Goal: Task Accomplishment & Management: Use online tool/utility

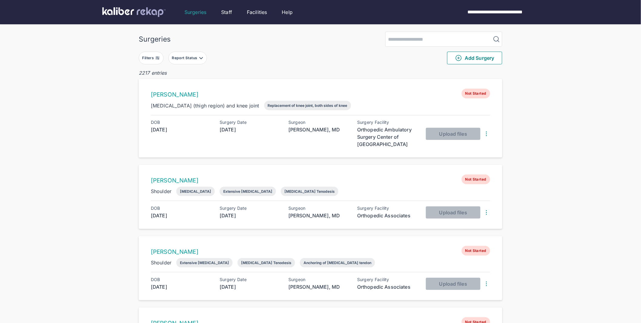
click at [155, 60] on button "Filters" at bounding box center [151, 58] width 25 height 13
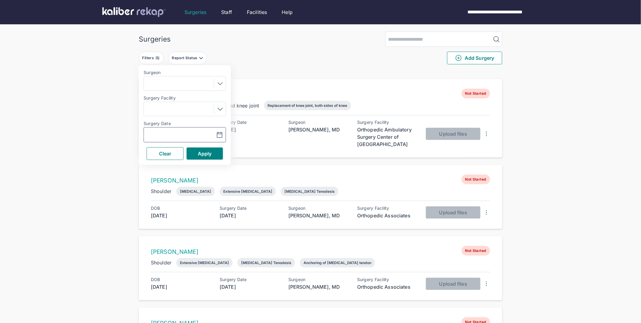
click at [162, 132] on input "text" at bounding box center [163, 134] width 35 height 7
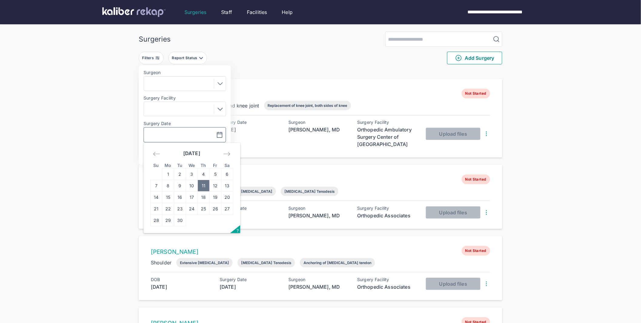
click at [202, 184] on td "11" at bounding box center [204, 186] width 12 height 12
type input "**********"
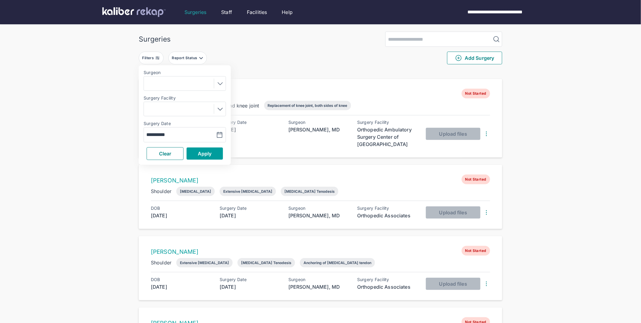
click at [198, 155] on span "Apply" at bounding box center [205, 153] width 14 height 6
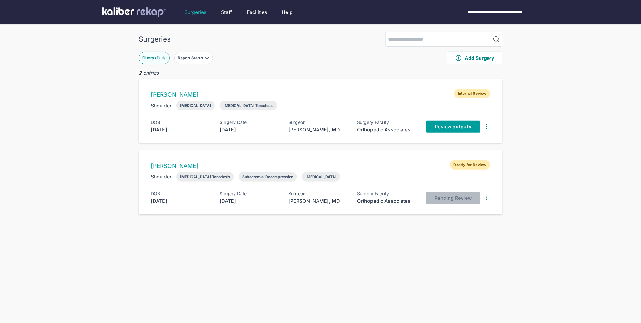
click at [462, 126] on span "Review outputs" at bounding box center [453, 126] width 36 height 6
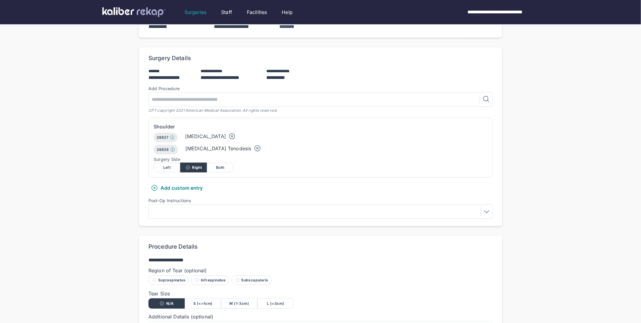
scroll to position [234, 0]
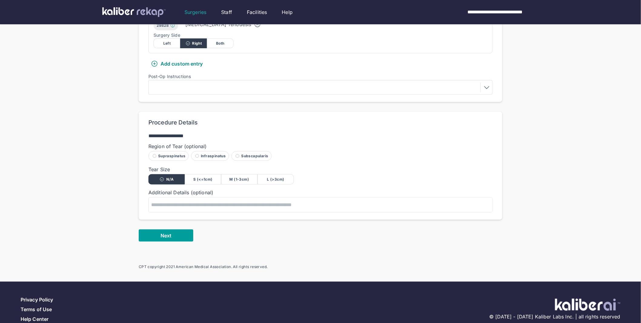
click at [169, 232] on span "Next" at bounding box center [166, 235] width 11 height 6
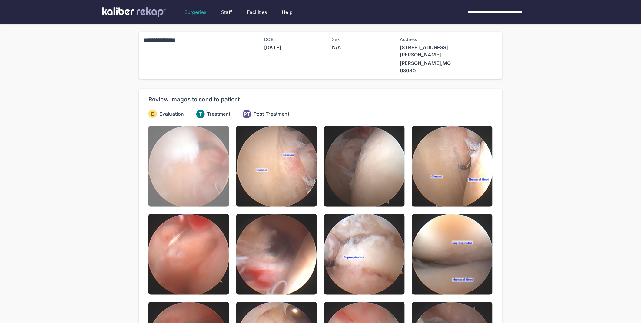
click at [189, 157] on img at bounding box center [189, 166] width 81 height 81
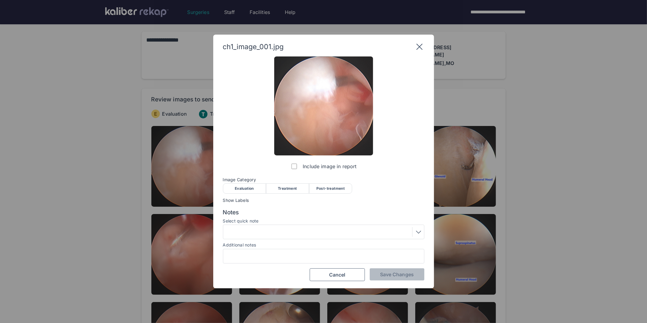
click at [236, 188] on div "Evaluation" at bounding box center [244, 188] width 43 height 10
click at [387, 278] on button "Save Changes" at bounding box center [397, 274] width 55 height 12
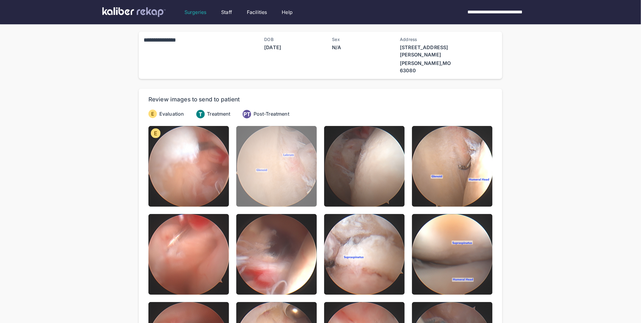
click at [272, 144] on img at bounding box center [276, 166] width 81 height 81
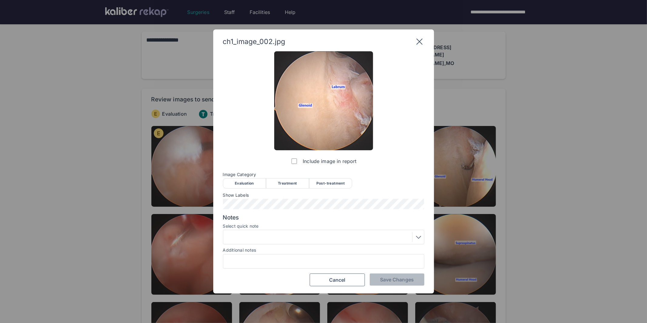
click at [246, 184] on div "Evaluation" at bounding box center [244, 183] width 43 height 10
click at [402, 278] on span "Save Changes" at bounding box center [397, 279] width 34 height 6
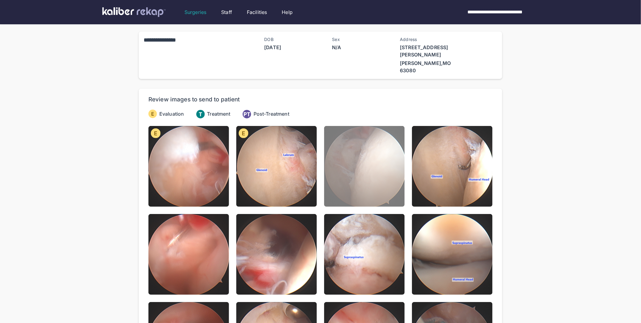
click at [349, 160] on img at bounding box center [364, 166] width 81 height 81
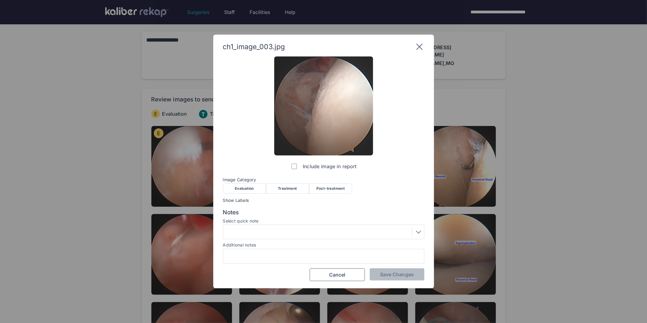
click at [250, 190] on div "Evaluation" at bounding box center [244, 188] width 43 height 10
click at [259, 236] on div at bounding box center [323, 231] width 201 height 15
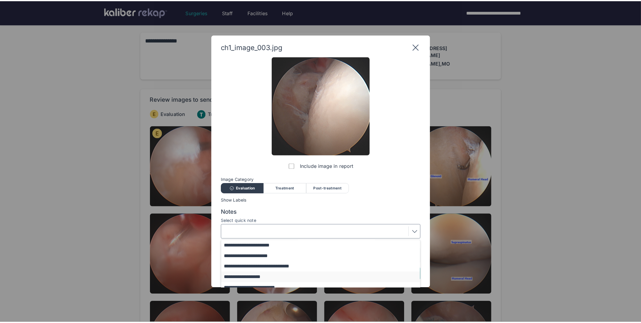
scroll to position [26, 0]
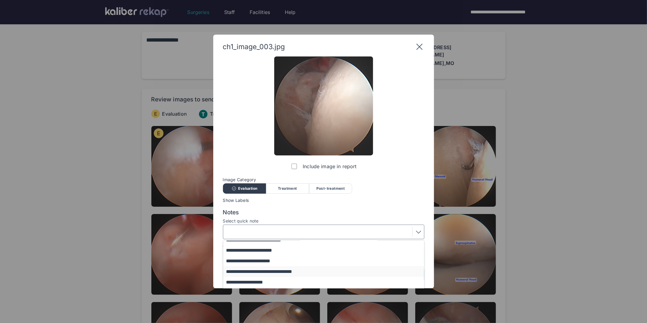
click at [269, 270] on button "**********" at bounding box center [326, 271] width 206 height 11
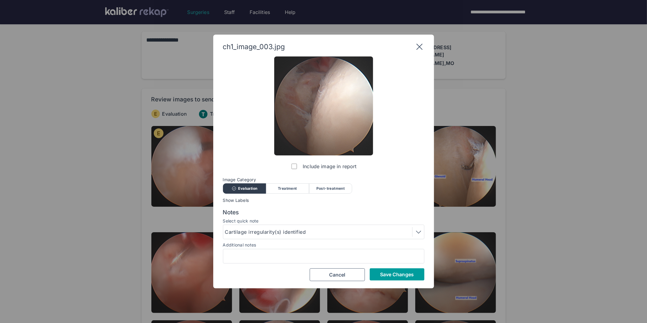
click at [386, 275] on span "Save Changes" at bounding box center [397, 274] width 34 height 6
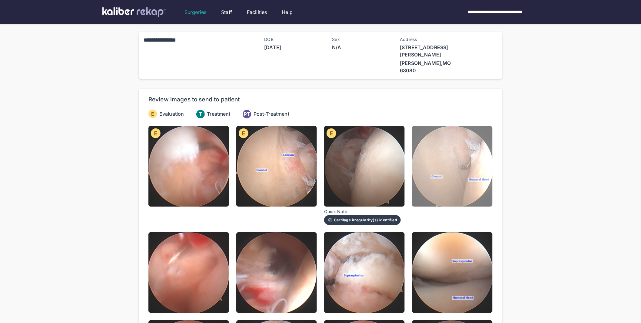
click at [467, 139] on img at bounding box center [452, 166] width 81 height 81
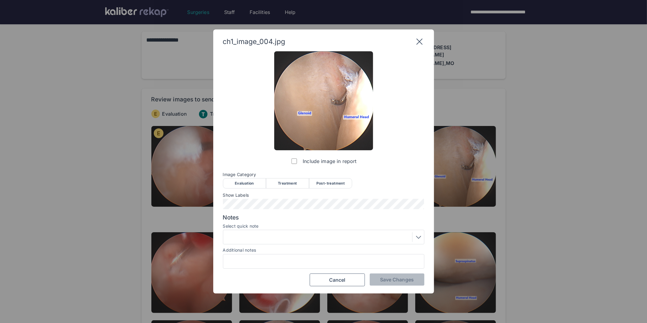
click at [242, 188] on div "Evaluation" at bounding box center [244, 183] width 43 height 10
click at [385, 277] on span "Save Changes" at bounding box center [397, 279] width 34 height 6
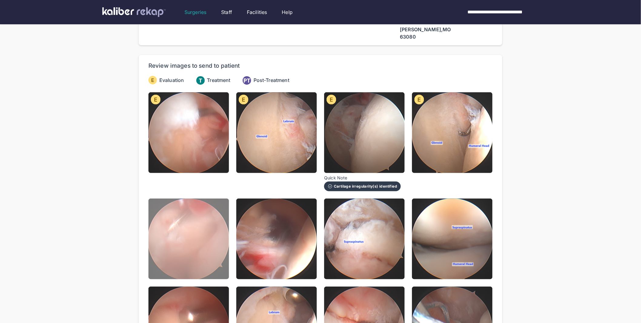
scroll to position [38, 0]
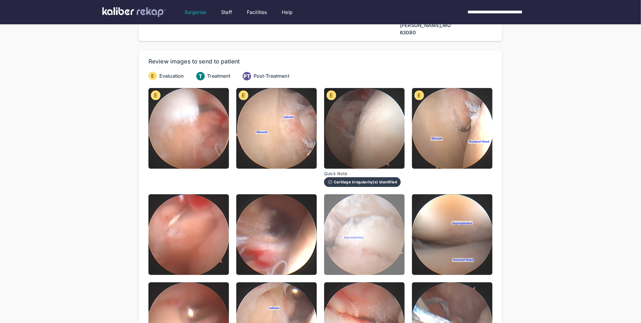
click at [379, 232] on img at bounding box center [364, 234] width 81 height 81
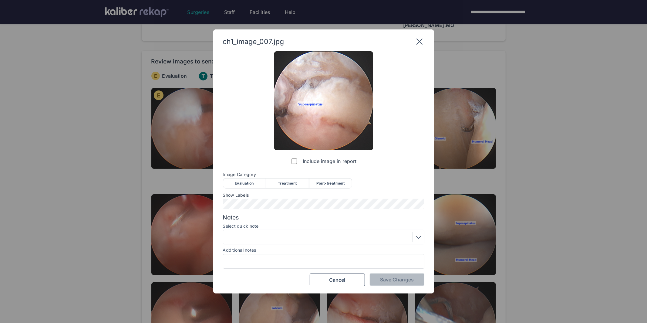
click at [254, 185] on div "Evaluation" at bounding box center [244, 183] width 43 height 10
click at [396, 278] on span "Save Changes" at bounding box center [397, 279] width 34 height 6
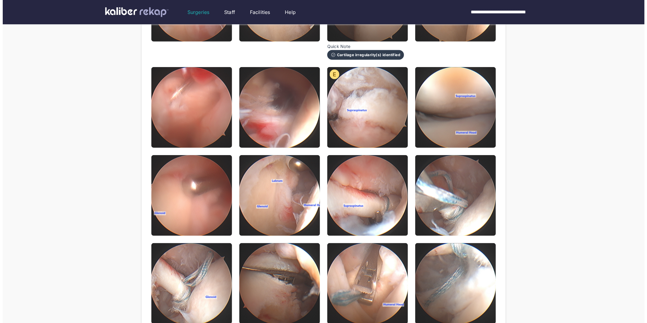
scroll to position [169, 0]
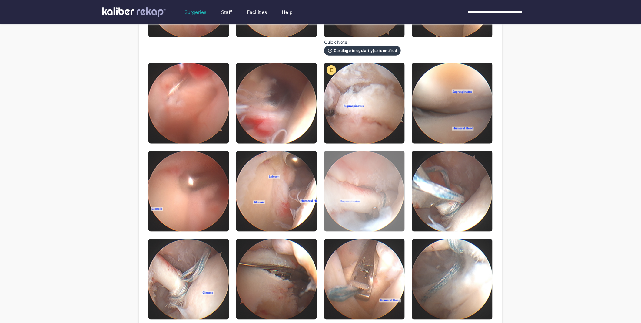
click at [351, 186] on img at bounding box center [364, 191] width 81 height 81
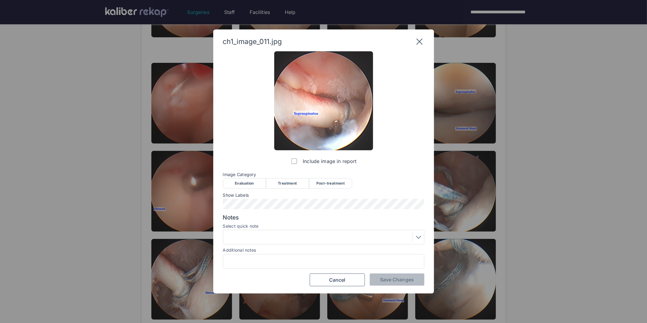
click at [282, 184] on div "Treatment" at bounding box center [287, 183] width 43 height 10
click at [244, 238] on div at bounding box center [323, 237] width 197 height 10
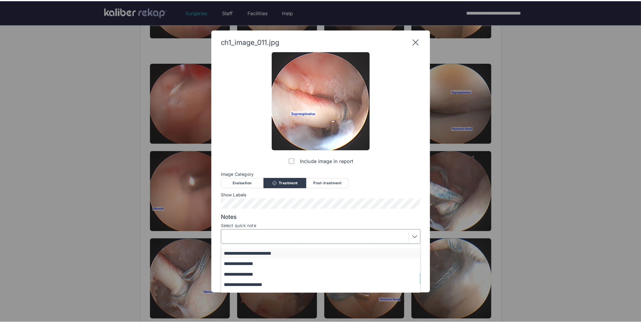
scroll to position [26, 0]
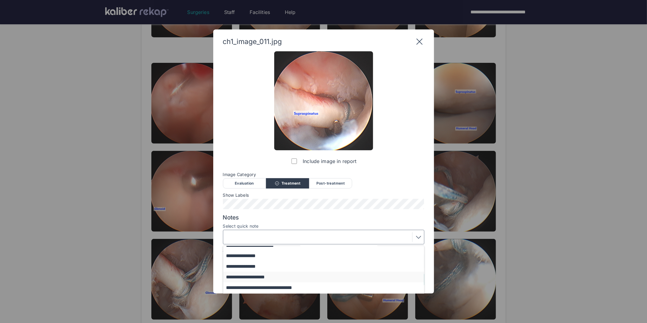
click at [247, 277] on button "**********" at bounding box center [326, 276] width 206 height 11
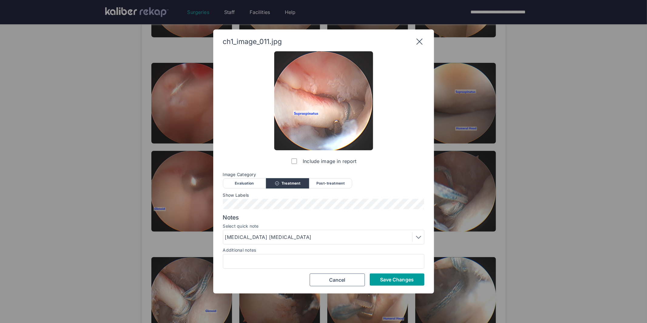
click at [376, 281] on button "Save Changes" at bounding box center [397, 279] width 55 height 12
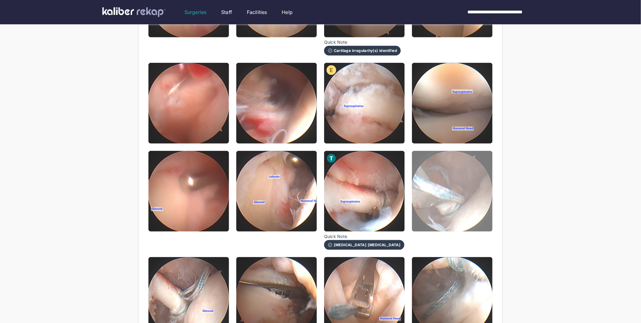
click at [444, 199] on img at bounding box center [452, 191] width 81 height 81
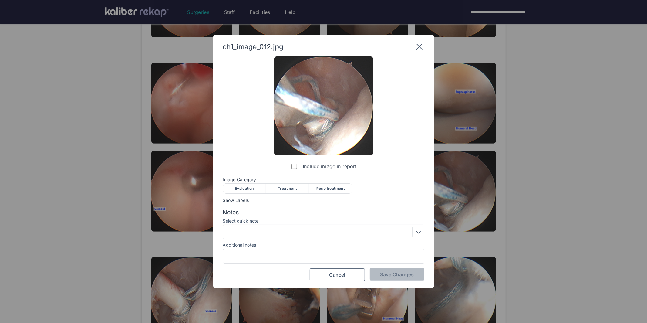
click at [286, 189] on div "Treatment" at bounding box center [287, 188] width 43 height 10
click at [378, 275] on button "Save Changes" at bounding box center [397, 274] width 55 height 12
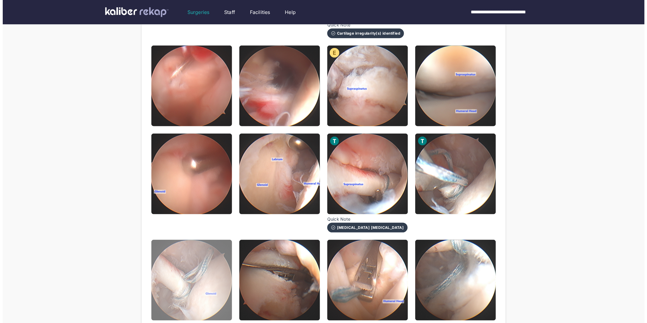
scroll to position [191, 0]
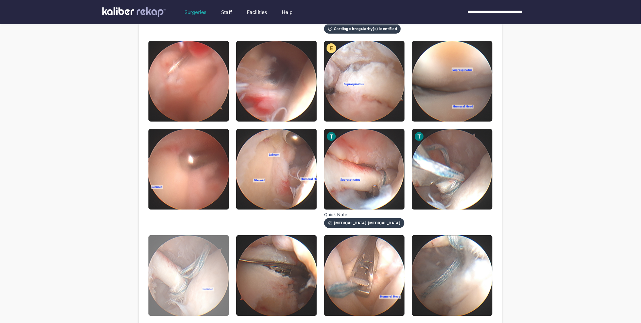
click at [198, 266] on img at bounding box center [189, 275] width 81 height 81
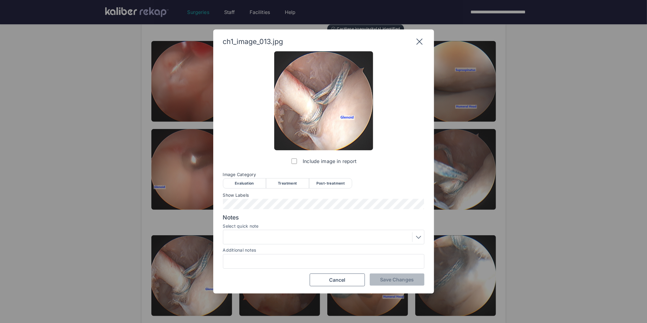
click at [293, 184] on div "Treatment" at bounding box center [287, 183] width 43 height 10
click at [240, 240] on div at bounding box center [323, 237] width 197 height 10
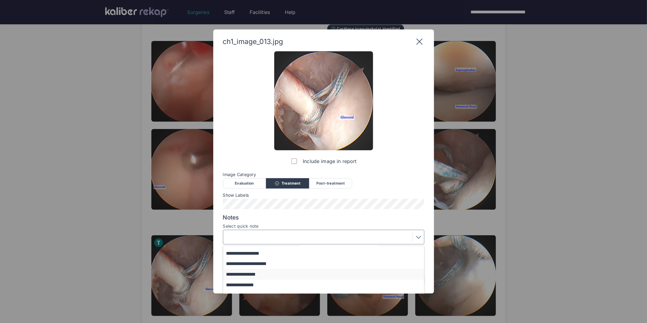
scroll to position [50, 0]
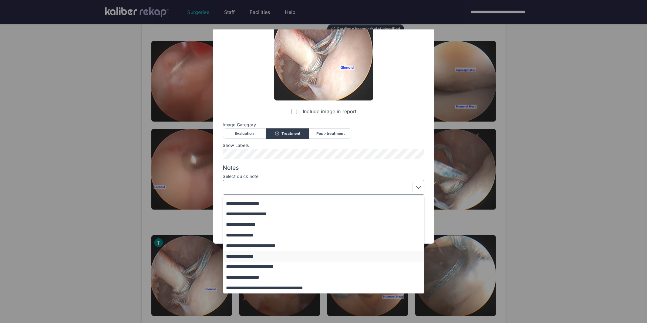
click at [241, 257] on button "**********" at bounding box center [326, 256] width 206 height 11
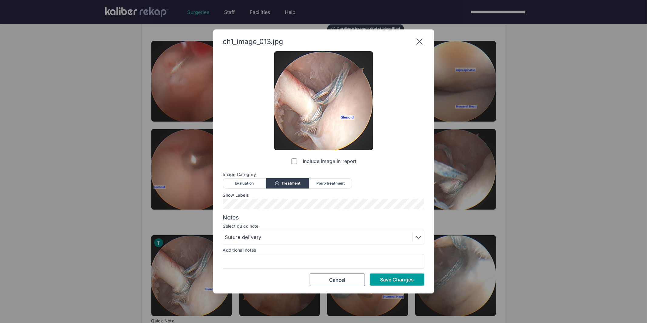
click at [381, 277] on span "Save Changes" at bounding box center [397, 279] width 34 height 6
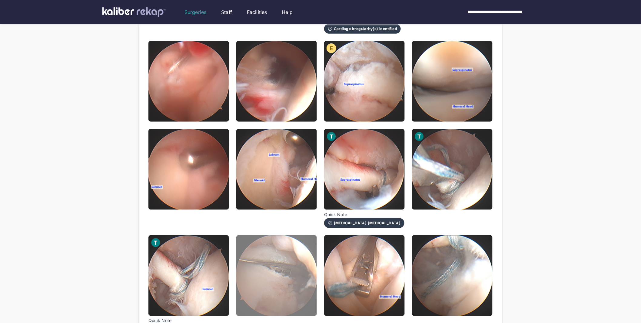
click at [269, 246] on img at bounding box center [276, 275] width 81 height 81
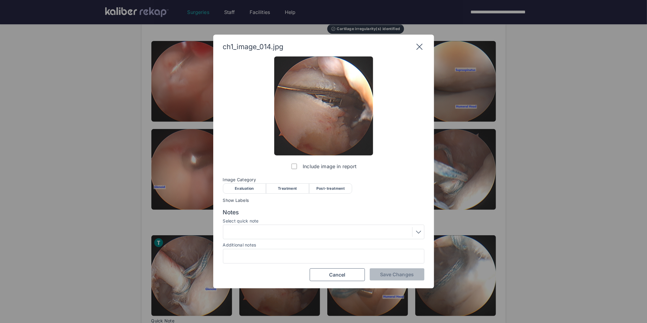
click at [290, 188] on div "Treatment" at bounding box center [287, 188] width 43 height 10
click at [280, 224] on div at bounding box center [323, 231] width 201 height 15
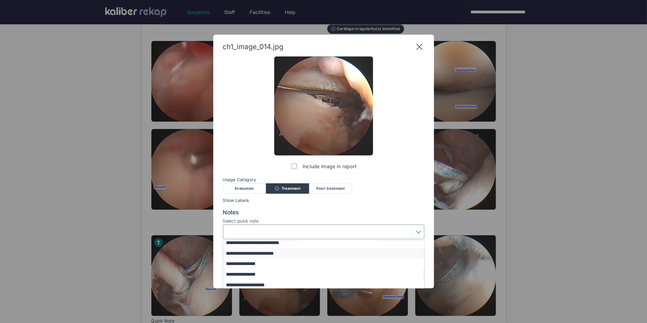
scroll to position [22, 0]
click at [249, 275] on button "**********" at bounding box center [326, 275] width 206 height 11
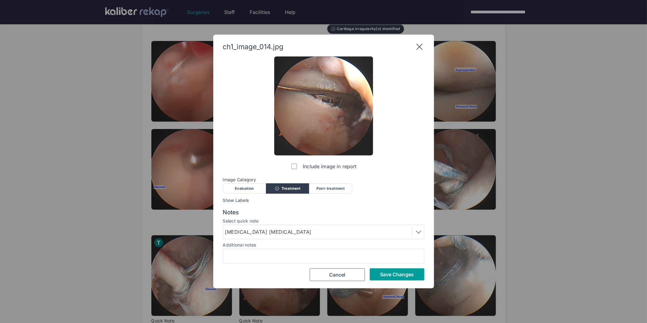
click at [378, 275] on button "Save Changes" at bounding box center [397, 274] width 55 height 12
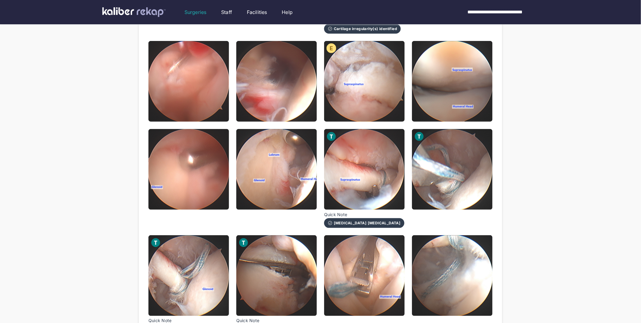
click at [348, 220] on div "[MEDICAL_DATA] [MEDICAL_DATA]" at bounding box center [364, 222] width 73 height 5
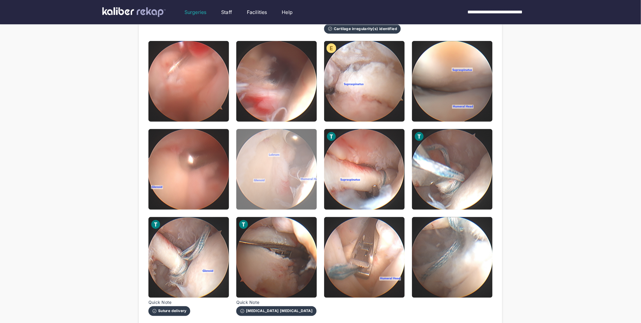
click at [253, 168] on img at bounding box center [276, 169] width 81 height 81
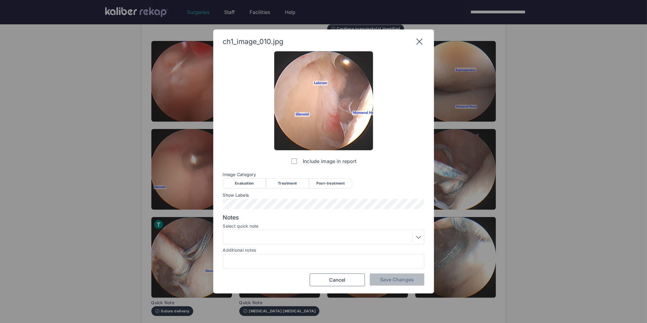
click at [299, 183] on div "Treatment" at bounding box center [287, 183] width 43 height 10
click at [396, 277] on span "Save Changes" at bounding box center [397, 279] width 34 height 6
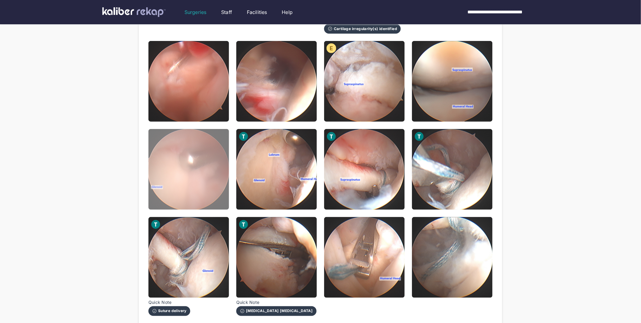
click at [202, 177] on img at bounding box center [189, 169] width 81 height 81
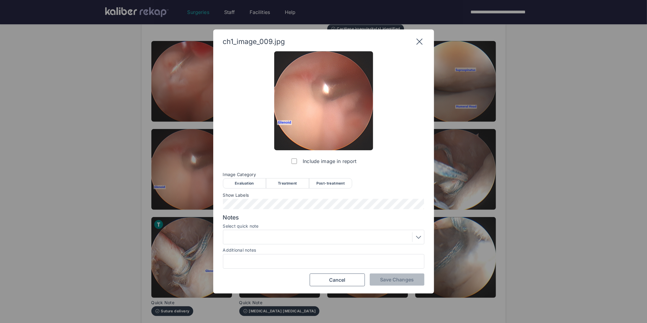
click at [285, 186] on div "Treatment" at bounding box center [287, 183] width 43 height 10
click at [266, 236] on div at bounding box center [323, 237] width 197 height 10
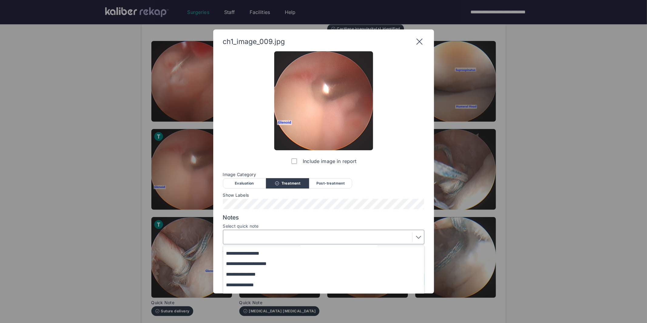
scroll to position [50, 0]
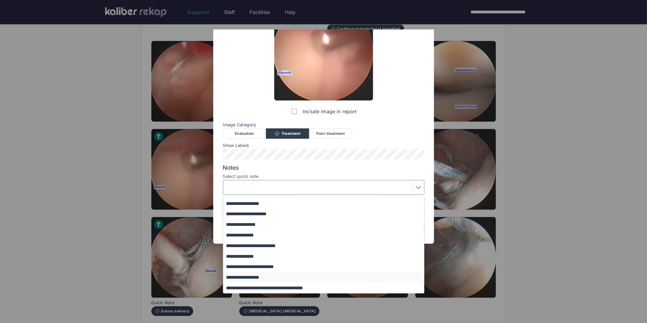
click at [245, 275] on button "**********" at bounding box center [326, 277] width 206 height 11
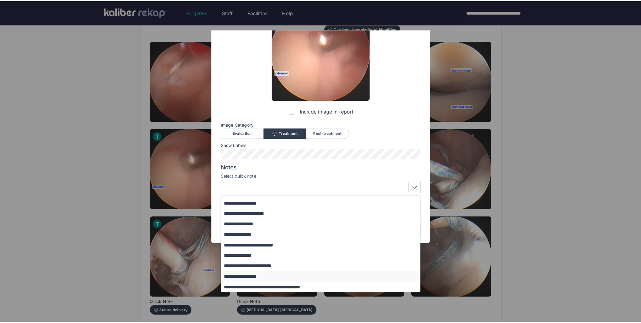
scroll to position [0, 0]
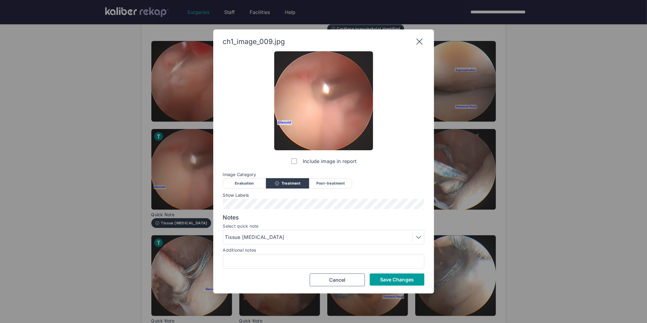
click at [384, 275] on button "Save Changes" at bounding box center [397, 279] width 55 height 12
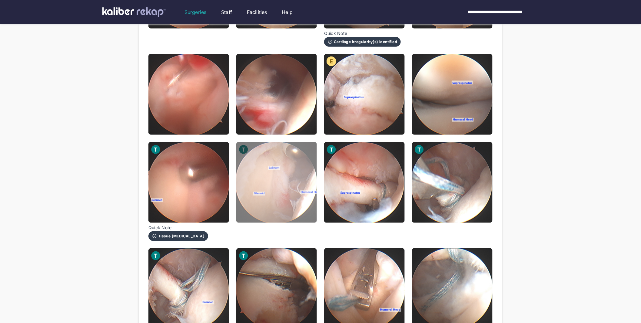
scroll to position [169, 0]
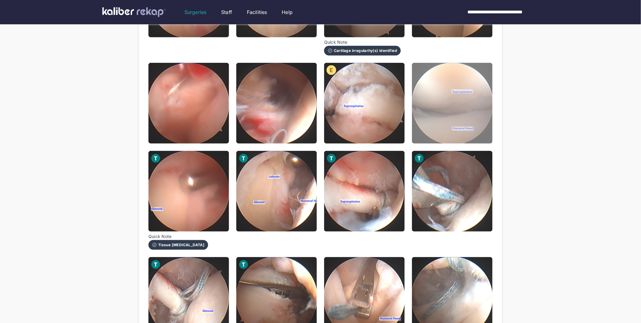
click at [443, 105] on img at bounding box center [452, 103] width 81 height 81
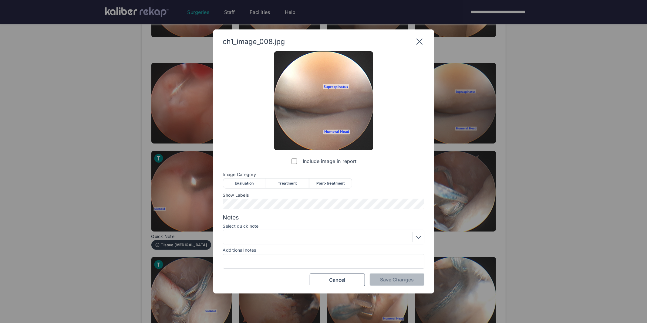
click at [249, 183] on div "Evaluation" at bounding box center [244, 183] width 43 height 10
click at [399, 278] on span "Save Changes" at bounding box center [397, 279] width 34 height 6
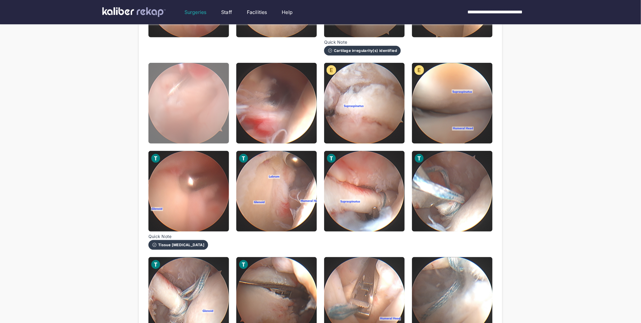
click at [191, 105] on img at bounding box center [189, 103] width 81 height 81
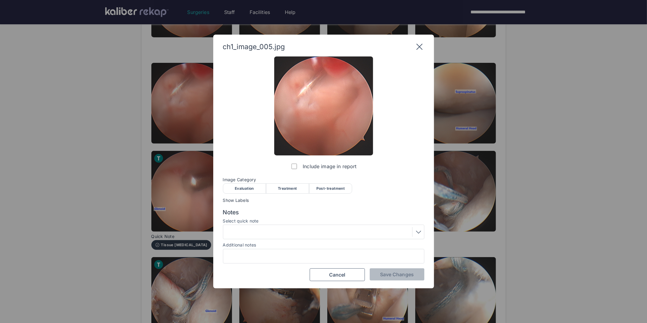
click at [245, 190] on div "Evaluation" at bounding box center [244, 188] width 43 height 10
drag, startPoint x: 393, startPoint y: 272, endPoint x: 366, endPoint y: 237, distance: 44.3
click at [393, 272] on span "Save Changes" at bounding box center [397, 274] width 34 height 6
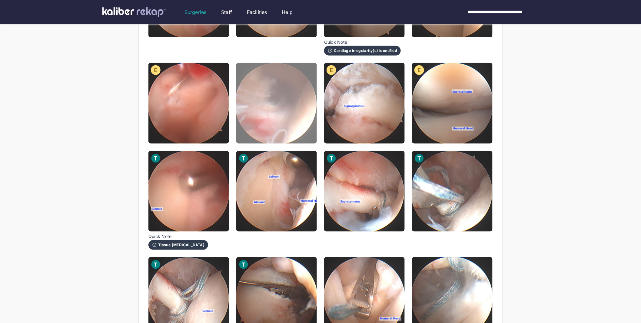
click at [278, 109] on img at bounding box center [276, 103] width 81 height 81
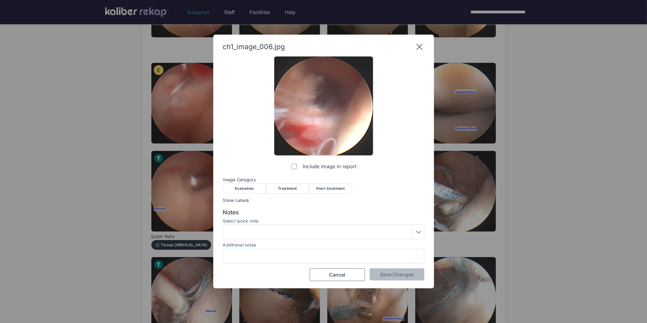
click at [250, 190] on div "Evaluation" at bounding box center [244, 188] width 43 height 10
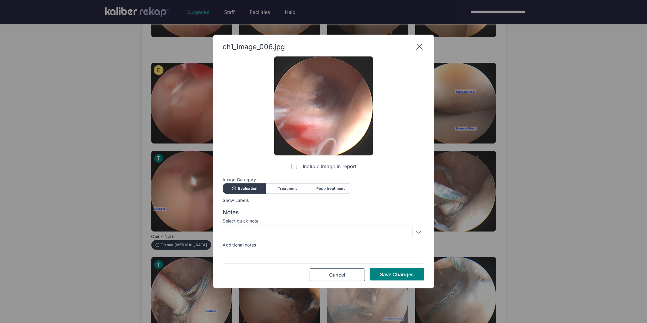
click at [396, 275] on span "Save Changes" at bounding box center [397, 274] width 34 height 6
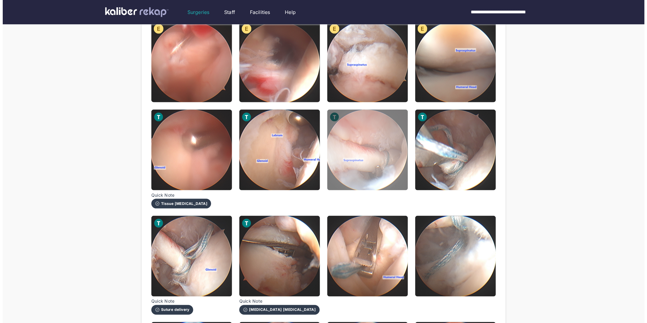
scroll to position [215, 0]
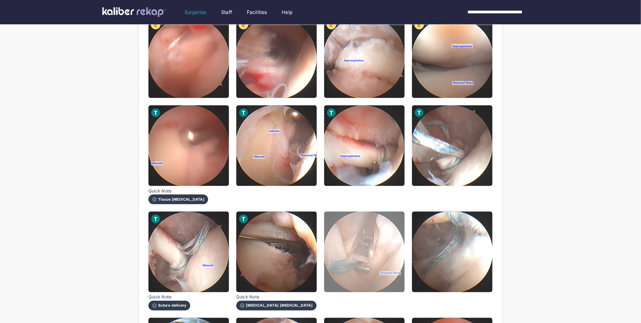
click at [365, 248] on img at bounding box center [364, 251] width 81 height 81
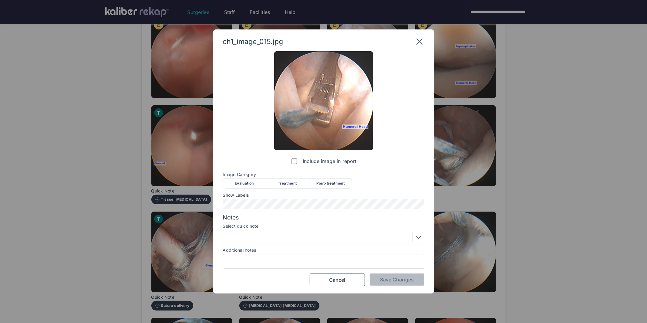
click at [293, 184] on div "Treatment" at bounding box center [287, 183] width 43 height 10
click at [248, 238] on div at bounding box center [323, 237] width 197 height 10
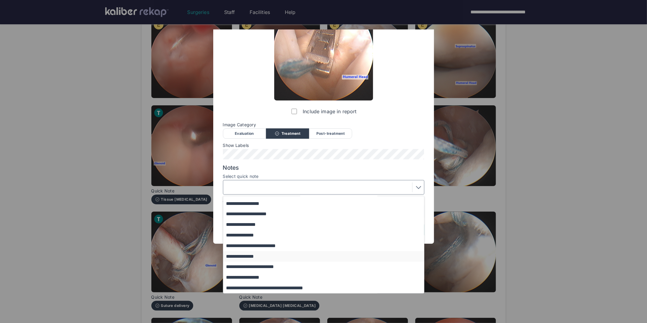
scroll to position [41, 0]
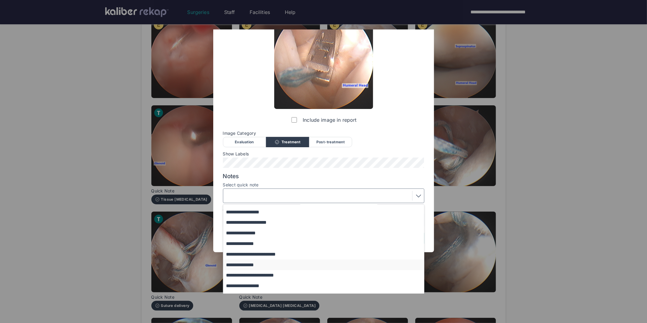
click at [249, 263] on button "**********" at bounding box center [326, 264] width 206 height 11
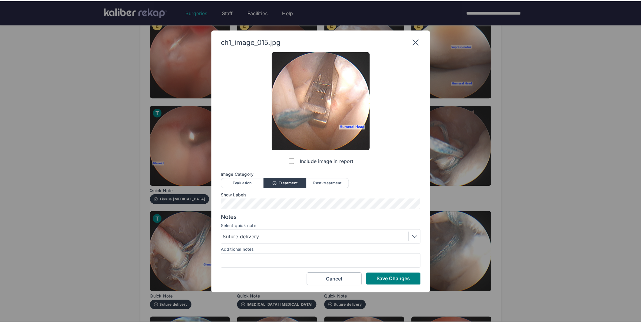
scroll to position [0, 0]
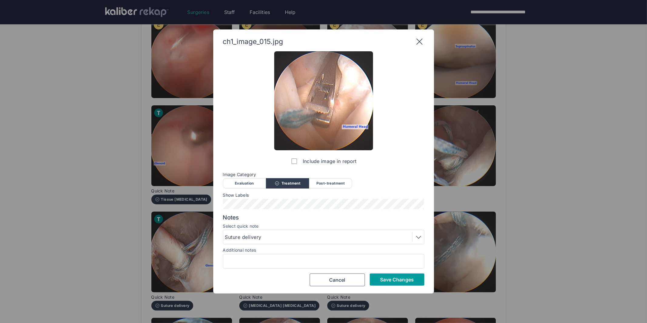
click at [395, 276] on span "Save Changes" at bounding box center [397, 279] width 34 height 6
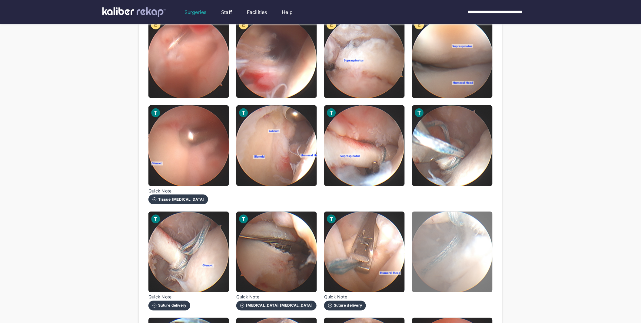
click at [476, 231] on img at bounding box center [452, 251] width 81 height 81
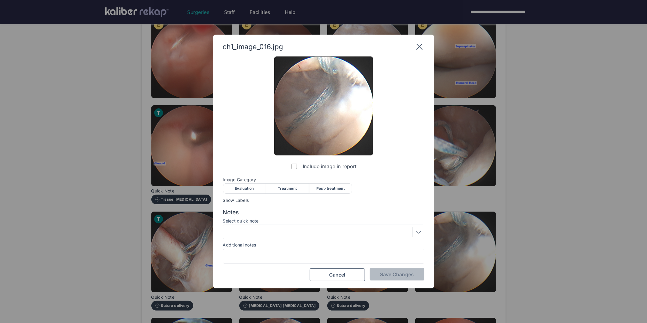
click at [297, 187] on div "Treatment" at bounding box center [287, 188] width 43 height 10
click at [388, 274] on span "Save Changes" at bounding box center [397, 274] width 34 height 6
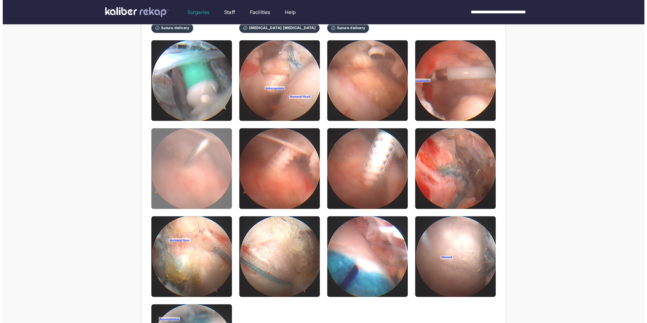
scroll to position [463, 0]
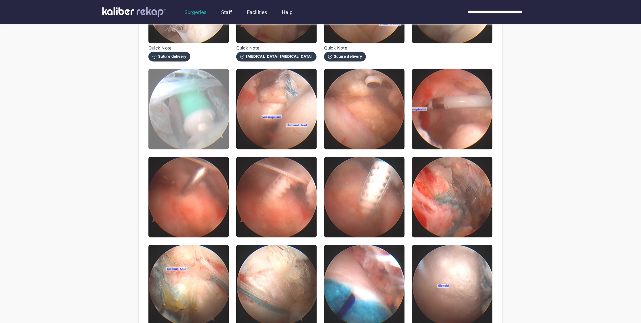
click at [193, 130] on img at bounding box center [189, 109] width 81 height 81
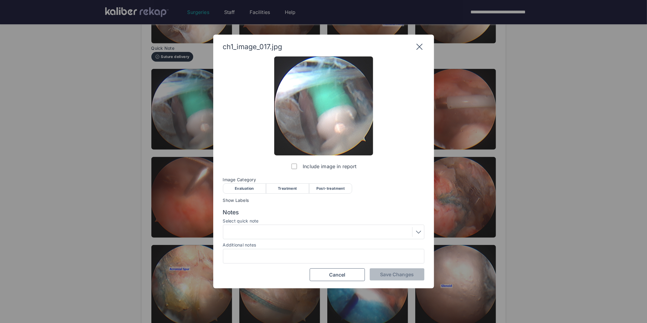
click at [282, 188] on div "Treatment" at bounding box center [287, 188] width 43 height 10
click at [276, 232] on div at bounding box center [323, 232] width 197 height 10
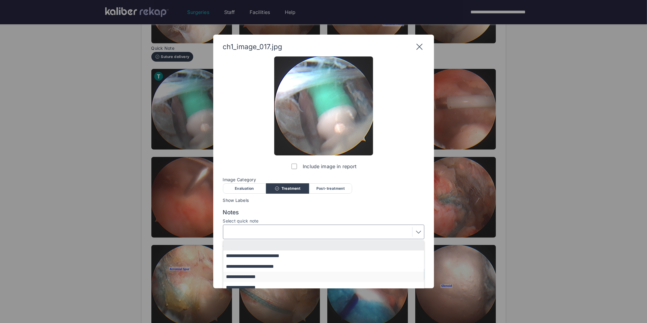
click at [241, 276] on button "**********" at bounding box center [326, 276] width 206 height 11
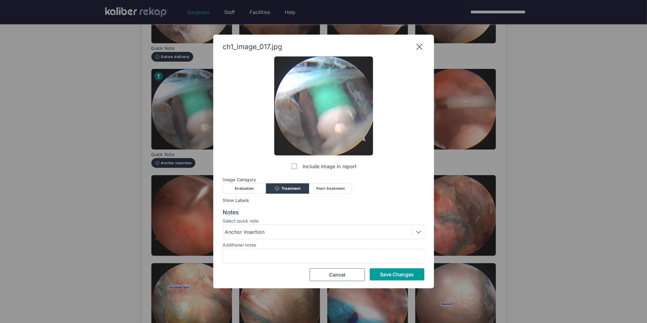
click at [385, 274] on span "Save Changes" at bounding box center [397, 274] width 34 height 6
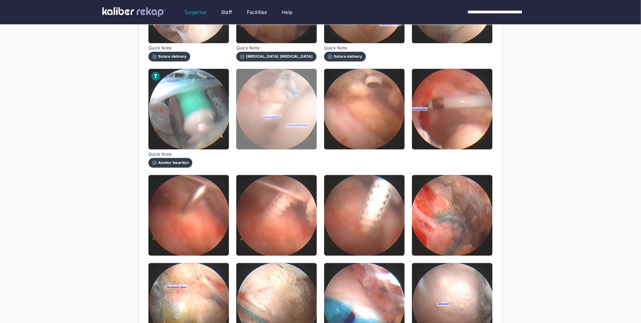
click at [297, 122] on img at bounding box center [276, 109] width 81 height 81
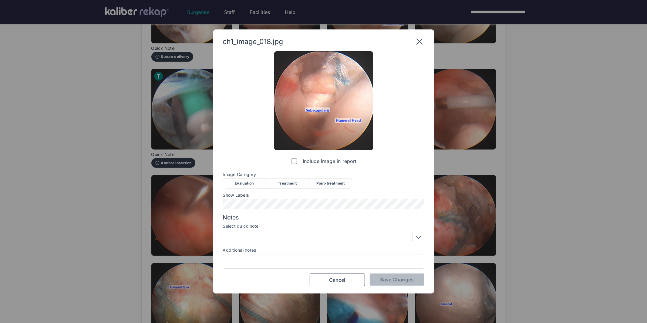
click at [333, 181] on div "Post-treatment" at bounding box center [330, 183] width 43 height 10
drag, startPoint x: 288, startPoint y: 238, endPoint x: 285, endPoint y: 239, distance: 3.3
click at [288, 238] on div at bounding box center [323, 237] width 197 height 10
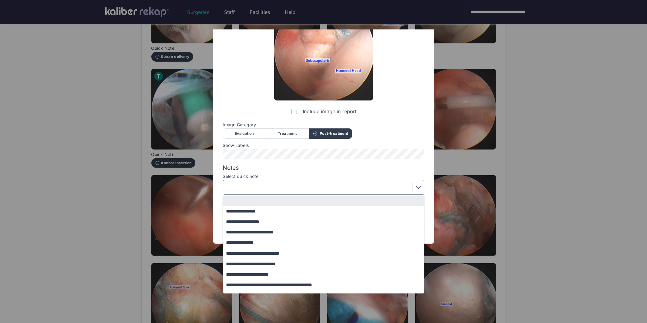
scroll to position [0, 0]
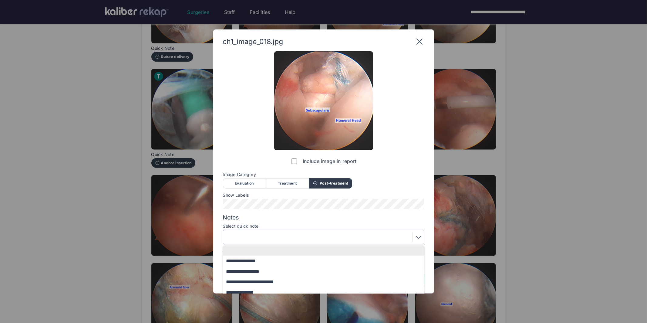
click at [346, 213] on div "**********" at bounding box center [323, 168] width 201 height 235
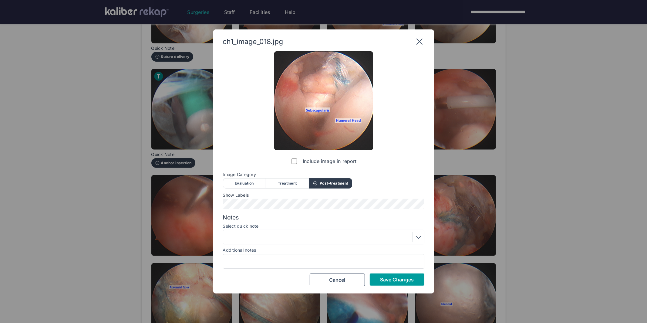
click at [393, 276] on span "Save Changes" at bounding box center [397, 279] width 34 height 6
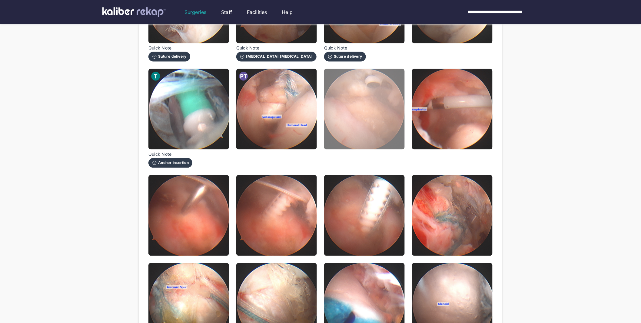
click at [377, 96] on img at bounding box center [364, 109] width 81 height 81
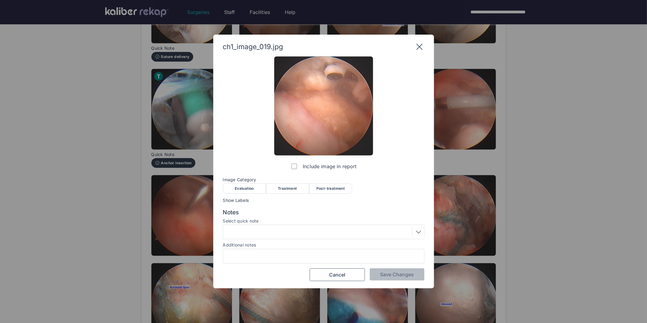
click at [287, 188] on div "Treatment" at bounding box center [287, 188] width 43 height 10
click at [392, 273] on span "Save Changes" at bounding box center [397, 274] width 34 height 6
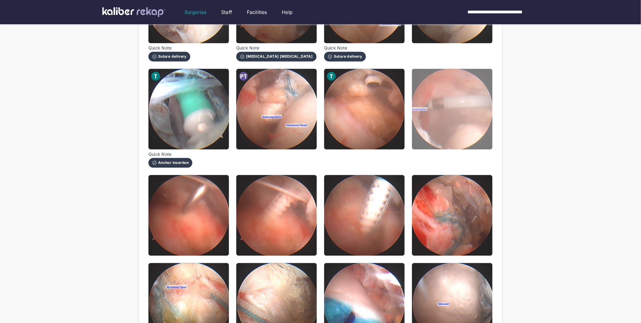
click at [441, 110] on img at bounding box center [452, 109] width 81 height 81
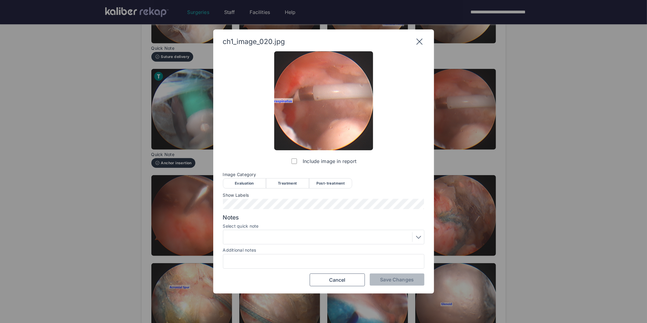
click at [273, 185] on div "Treatment" at bounding box center [287, 183] width 43 height 10
click at [266, 240] on div at bounding box center [323, 237] width 197 height 10
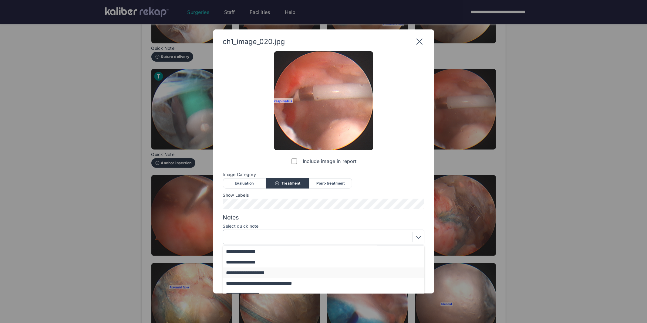
scroll to position [52, 0]
click at [250, 183] on div "Evaluation" at bounding box center [244, 183] width 43 height 10
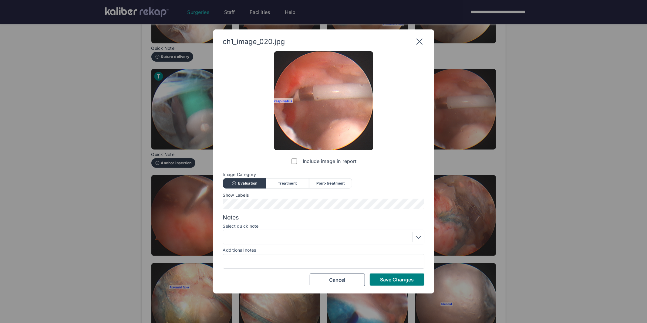
click at [251, 238] on div at bounding box center [323, 237] width 197 height 10
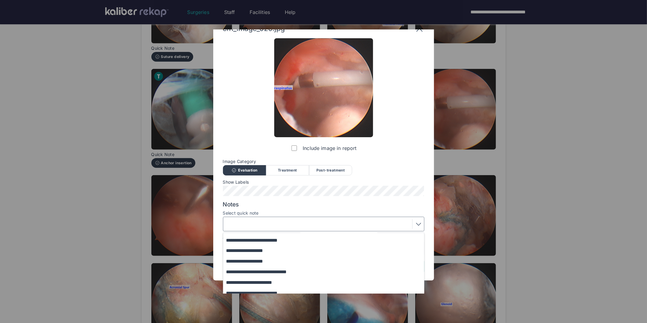
scroll to position [50, 0]
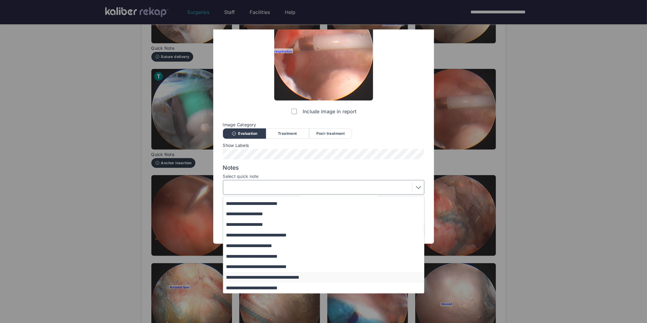
click at [253, 278] on button "**********" at bounding box center [326, 277] width 206 height 11
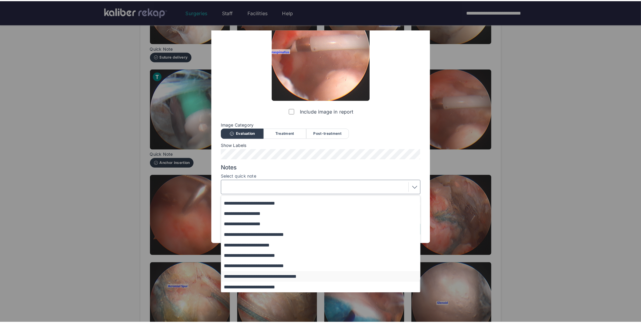
scroll to position [0, 0]
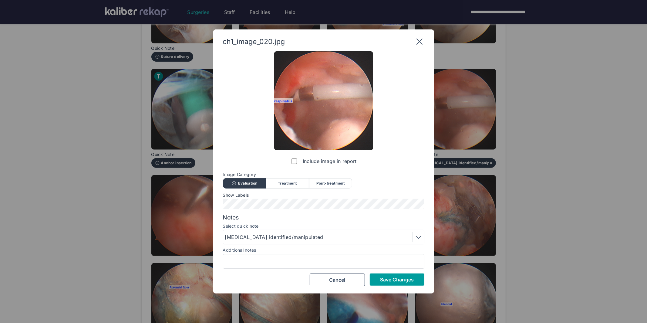
click at [376, 277] on button "Save Changes" at bounding box center [397, 279] width 55 height 12
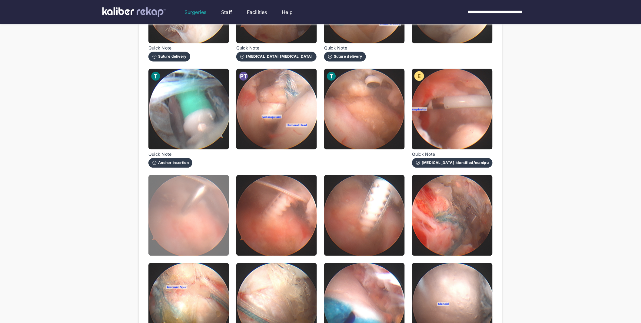
click at [201, 221] on img at bounding box center [189, 215] width 81 height 81
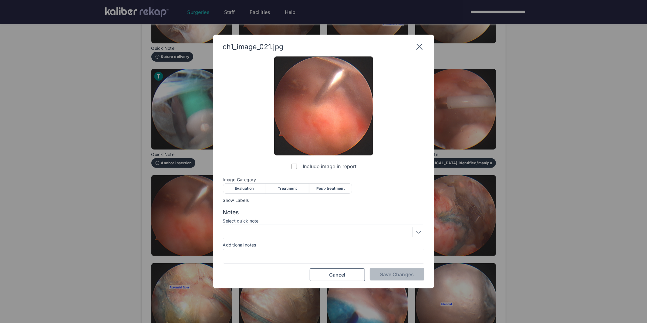
click at [281, 191] on div "Treatment" at bounding box center [287, 188] width 43 height 10
click at [284, 229] on div at bounding box center [323, 232] width 197 height 10
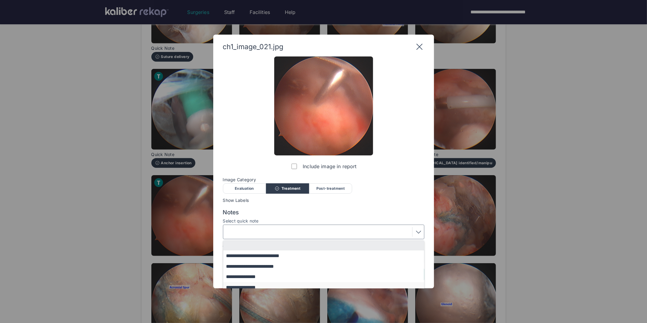
click at [251, 285] on button "**********" at bounding box center [326, 287] width 206 height 11
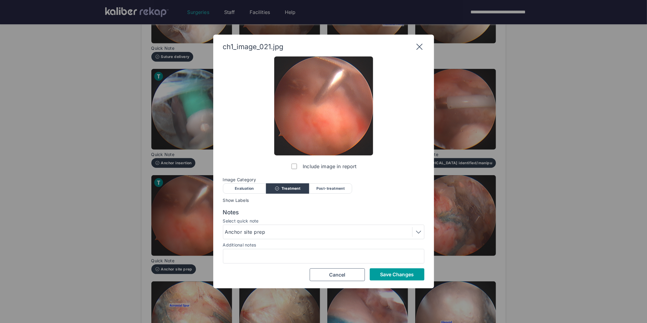
click at [408, 270] on button "Save Changes" at bounding box center [397, 274] width 55 height 12
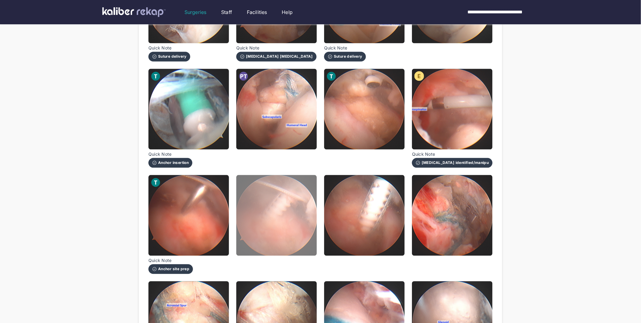
click at [286, 203] on img at bounding box center [276, 215] width 81 height 81
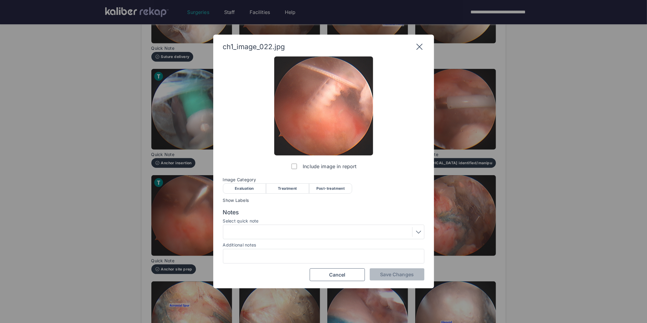
click at [289, 185] on div "Treatment" at bounding box center [287, 188] width 43 height 10
click at [299, 232] on div at bounding box center [323, 232] width 197 height 10
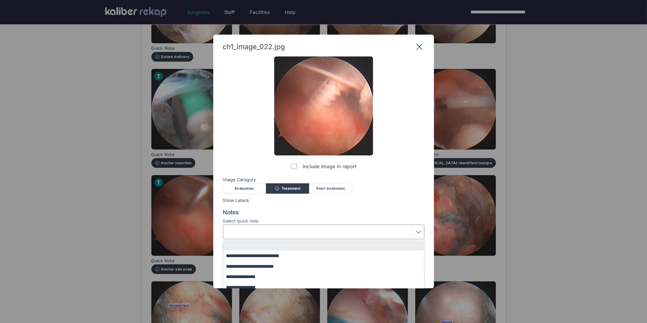
click at [396, 181] on span "Image Category" at bounding box center [323, 179] width 201 height 5
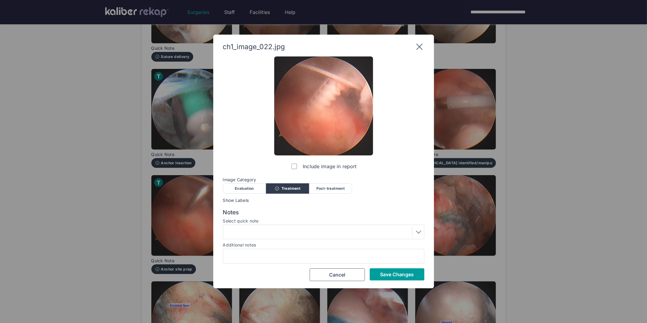
click at [391, 273] on span "Save Changes" at bounding box center [397, 274] width 34 height 6
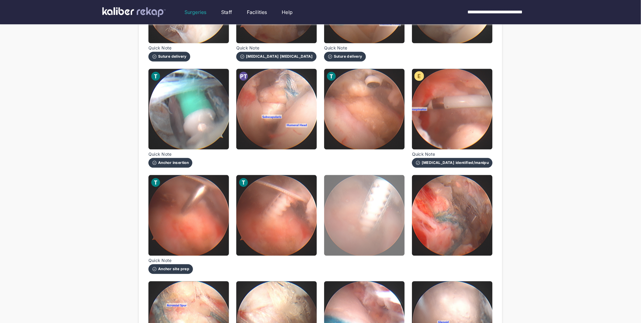
click at [363, 226] on img at bounding box center [364, 215] width 81 height 81
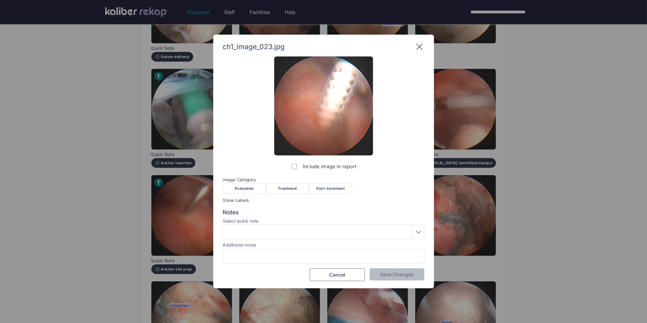
click at [294, 189] on div "Treatment" at bounding box center [287, 188] width 43 height 10
click at [299, 232] on div at bounding box center [323, 232] width 197 height 10
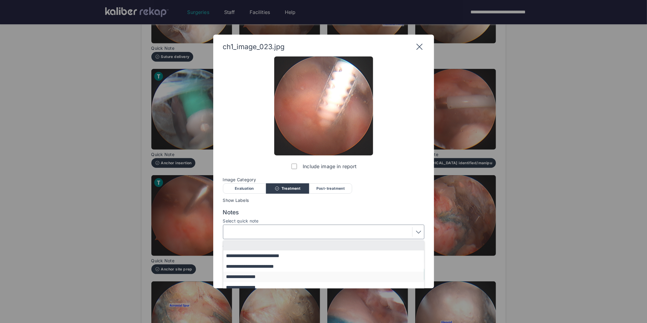
click at [248, 276] on button "**********" at bounding box center [326, 276] width 206 height 11
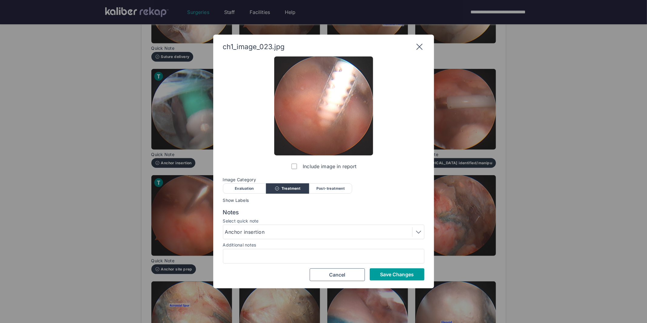
click at [400, 274] on span "Save Changes" at bounding box center [397, 274] width 34 height 6
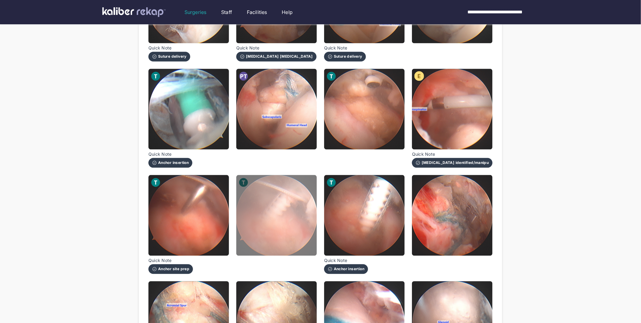
click at [272, 204] on img at bounding box center [276, 215] width 81 height 81
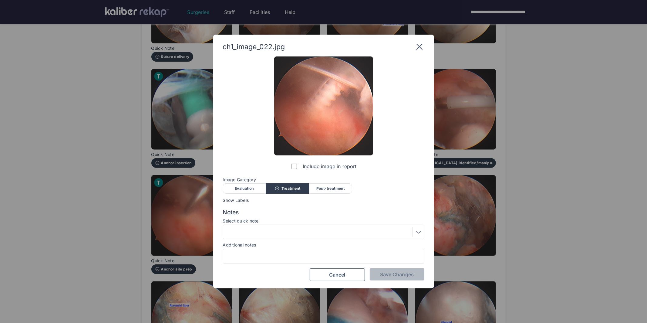
click at [272, 231] on div at bounding box center [323, 232] width 197 height 10
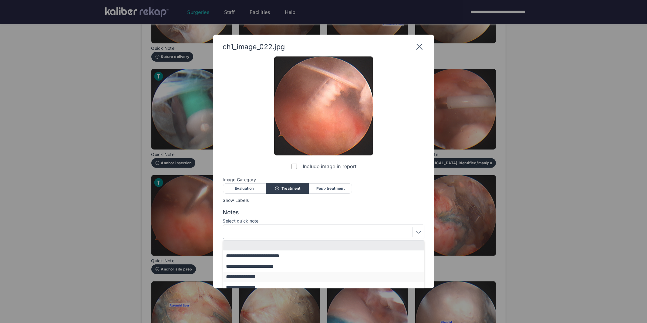
click at [261, 276] on button "**********" at bounding box center [326, 276] width 206 height 11
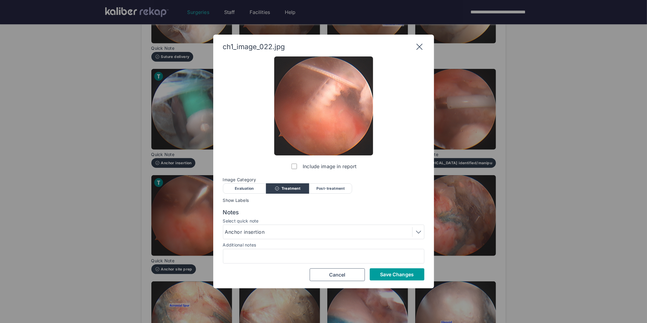
click at [382, 274] on span "Save Changes" at bounding box center [397, 274] width 34 height 6
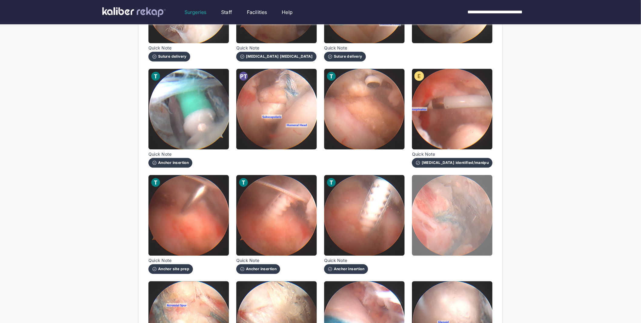
click at [477, 219] on img at bounding box center [452, 215] width 81 height 81
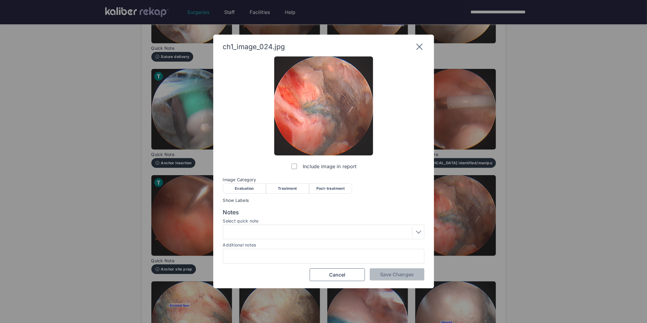
click at [285, 188] on div "Treatment" at bounding box center [287, 188] width 43 height 10
click at [389, 276] on span "Save Changes" at bounding box center [397, 274] width 34 height 6
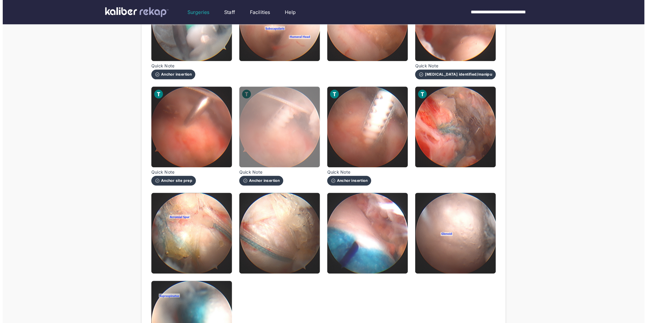
scroll to position [556, 0]
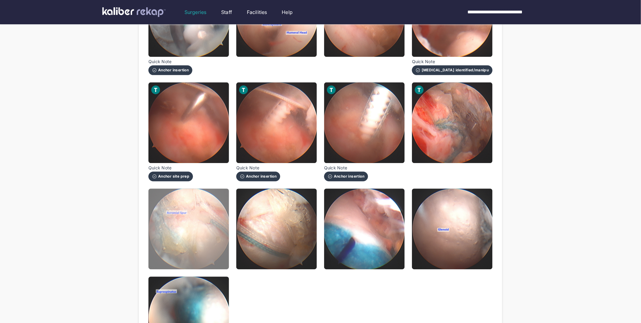
click at [192, 225] on img at bounding box center [189, 228] width 81 height 81
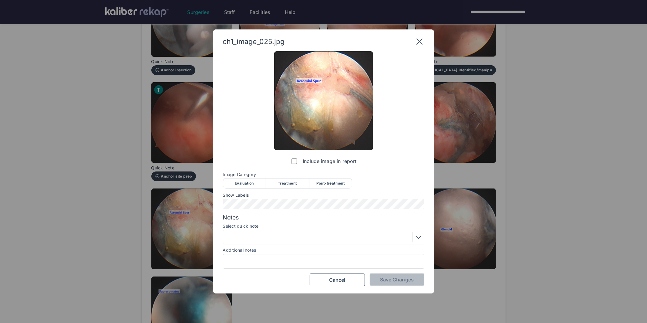
click at [334, 183] on div "Post-treatment" at bounding box center [330, 183] width 43 height 10
click at [348, 238] on div at bounding box center [323, 237] width 197 height 10
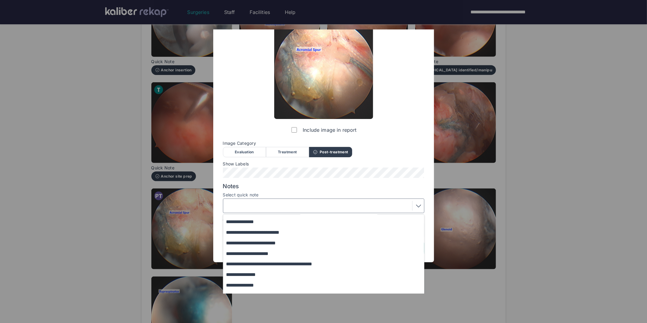
scroll to position [50, 0]
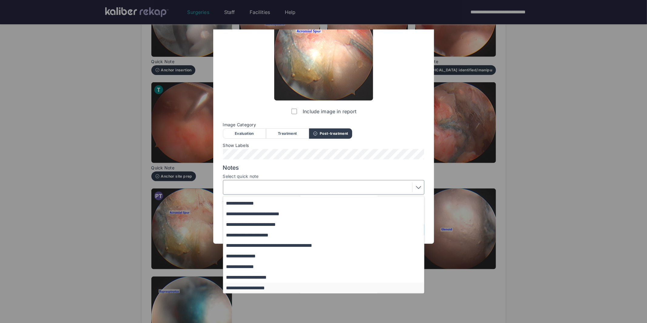
click at [257, 290] on button "**********" at bounding box center [326, 287] width 206 height 11
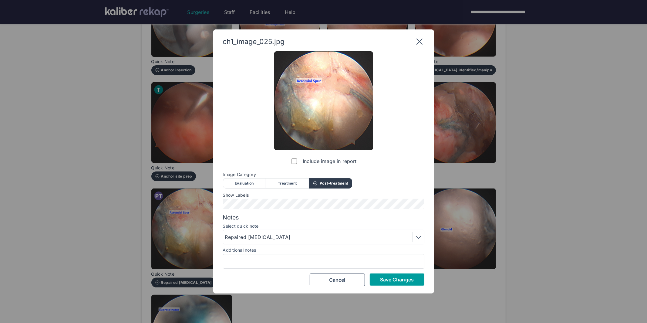
click at [388, 276] on button "Save Changes" at bounding box center [397, 279] width 55 height 12
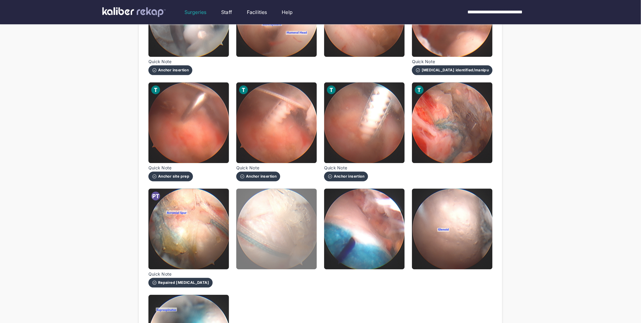
click at [260, 227] on img at bounding box center [276, 228] width 81 height 81
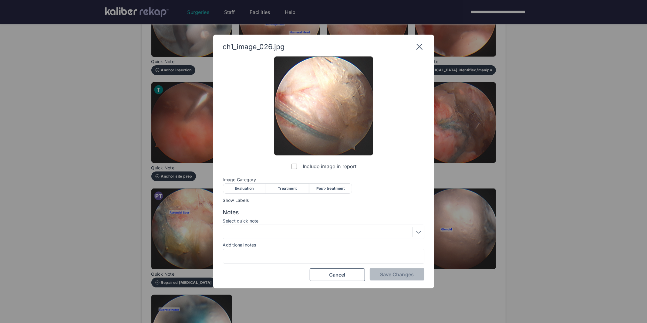
click at [322, 187] on div "Post-treatment" at bounding box center [330, 188] width 43 height 10
click at [289, 234] on div at bounding box center [323, 232] width 197 height 10
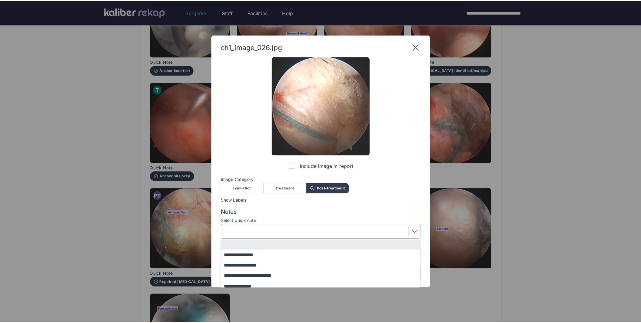
scroll to position [39, 0]
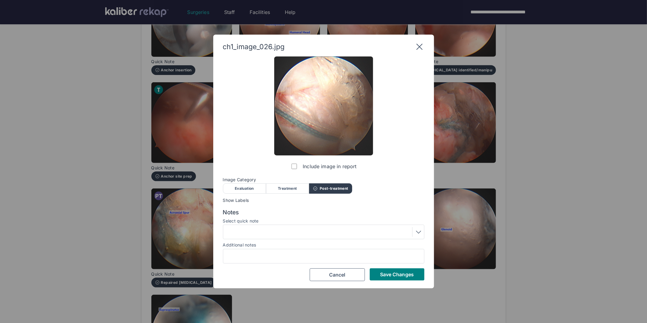
click at [213, 257] on div "ch1_image_026.jpg Include image in report Image Category Evaluation Treatment P…" at bounding box center [323, 161] width 221 height 253
click at [387, 273] on span "Save Changes" at bounding box center [397, 274] width 34 height 6
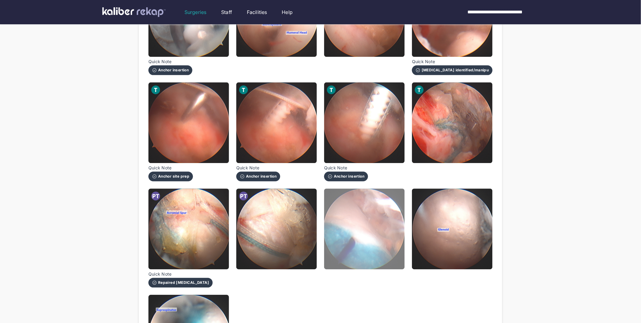
click at [370, 240] on img at bounding box center [364, 228] width 81 height 81
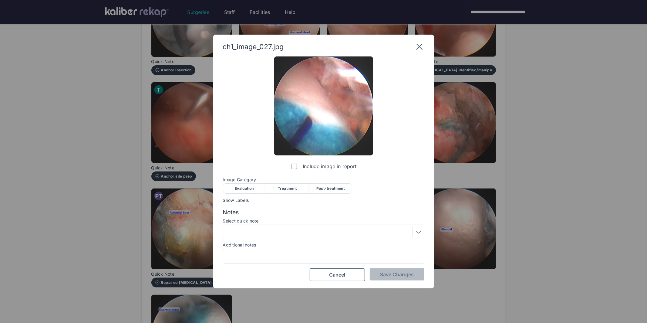
click at [333, 185] on div "Post-treatment" at bounding box center [330, 188] width 43 height 10
click at [399, 270] on button "Save Changes" at bounding box center [397, 274] width 55 height 12
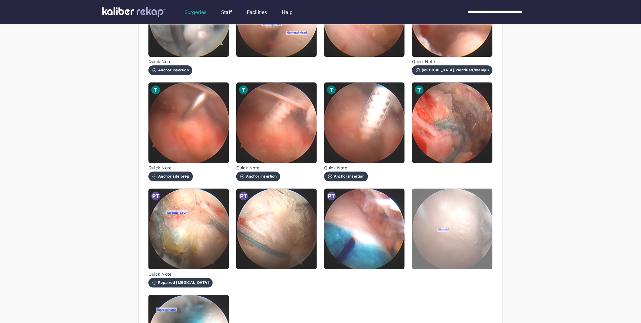
click at [462, 228] on img at bounding box center [452, 228] width 81 height 81
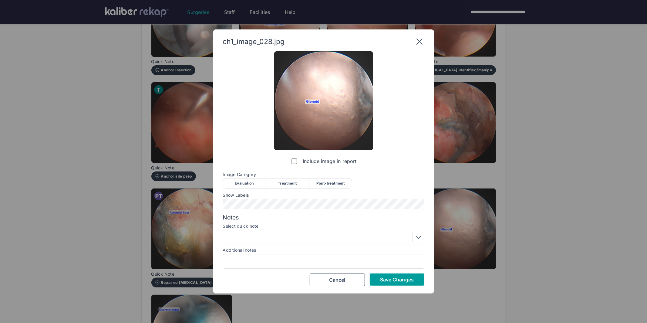
click at [404, 277] on span "Save Changes" at bounding box center [397, 279] width 34 height 6
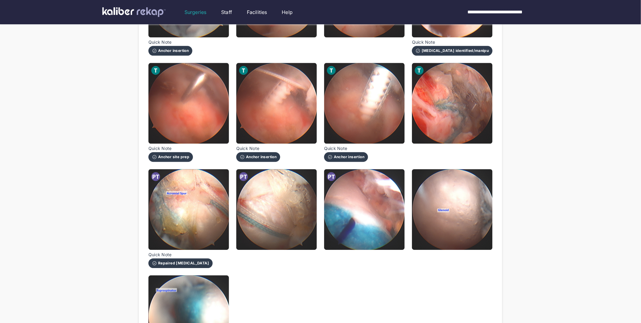
scroll to position [589, 0]
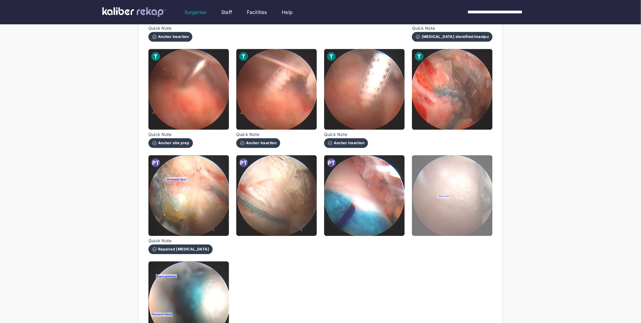
click at [467, 205] on img at bounding box center [452, 195] width 81 height 81
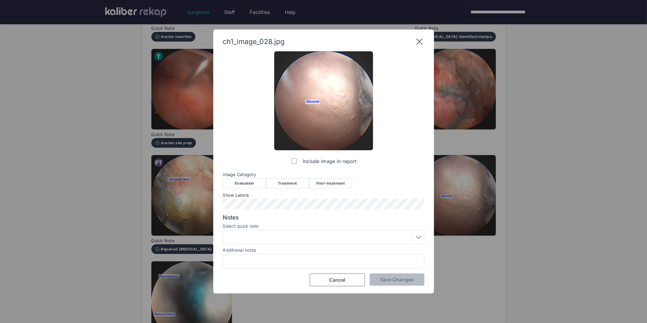
click at [335, 186] on div "Post-treatment" at bounding box center [330, 183] width 43 height 10
click at [400, 283] on button "Save Changes" at bounding box center [397, 279] width 55 height 12
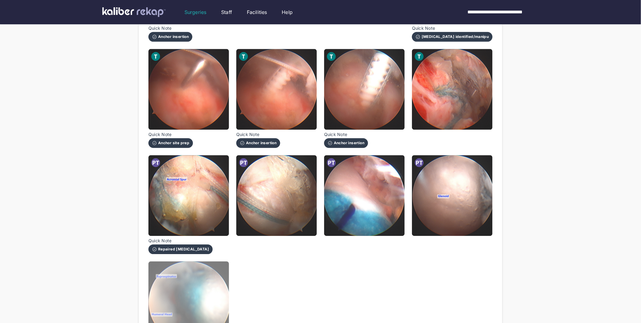
click at [183, 309] on img at bounding box center [189, 301] width 81 height 81
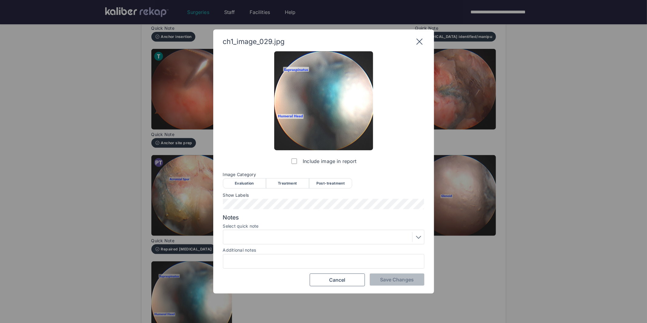
click at [325, 181] on div "Post-treatment" at bounding box center [330, 183] width 43 height 10
click at [393, 281] on span "Save Changes" at bounding box center [397, 279] width 34 height 6
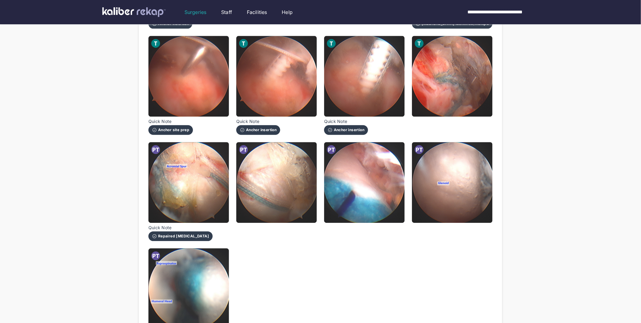
scroll to position [712, 0]
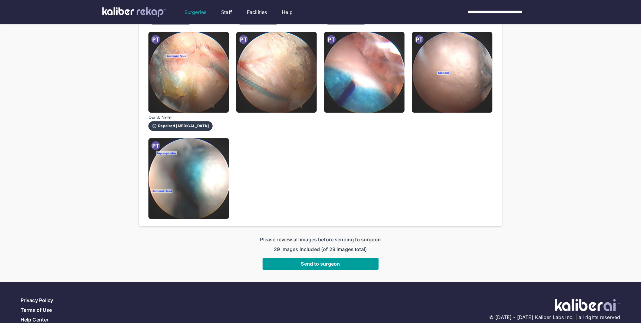
click at [316, 260] on span "Send to surgeon" at bounding box center [320, 263] width 39 height 6
